Goal: Transaction & Acquisition: Book appointment/travel/reservation

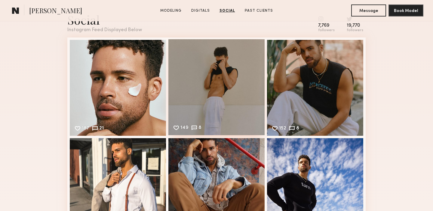
scroll to position [865, 0]
